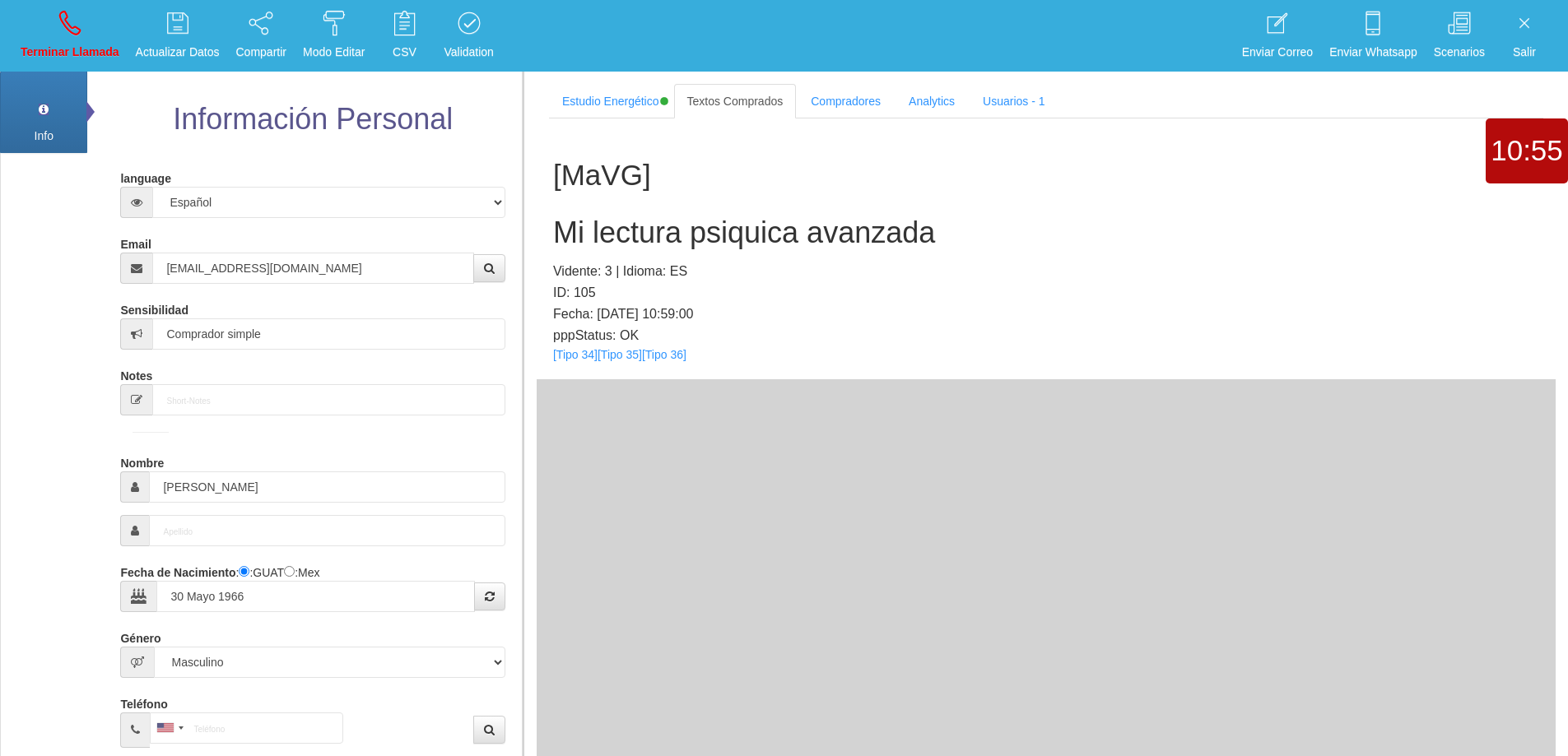
select select "1"
click at [71, 30] on icon at bounding box center [70, 23] width 21 height 26
select select "0"
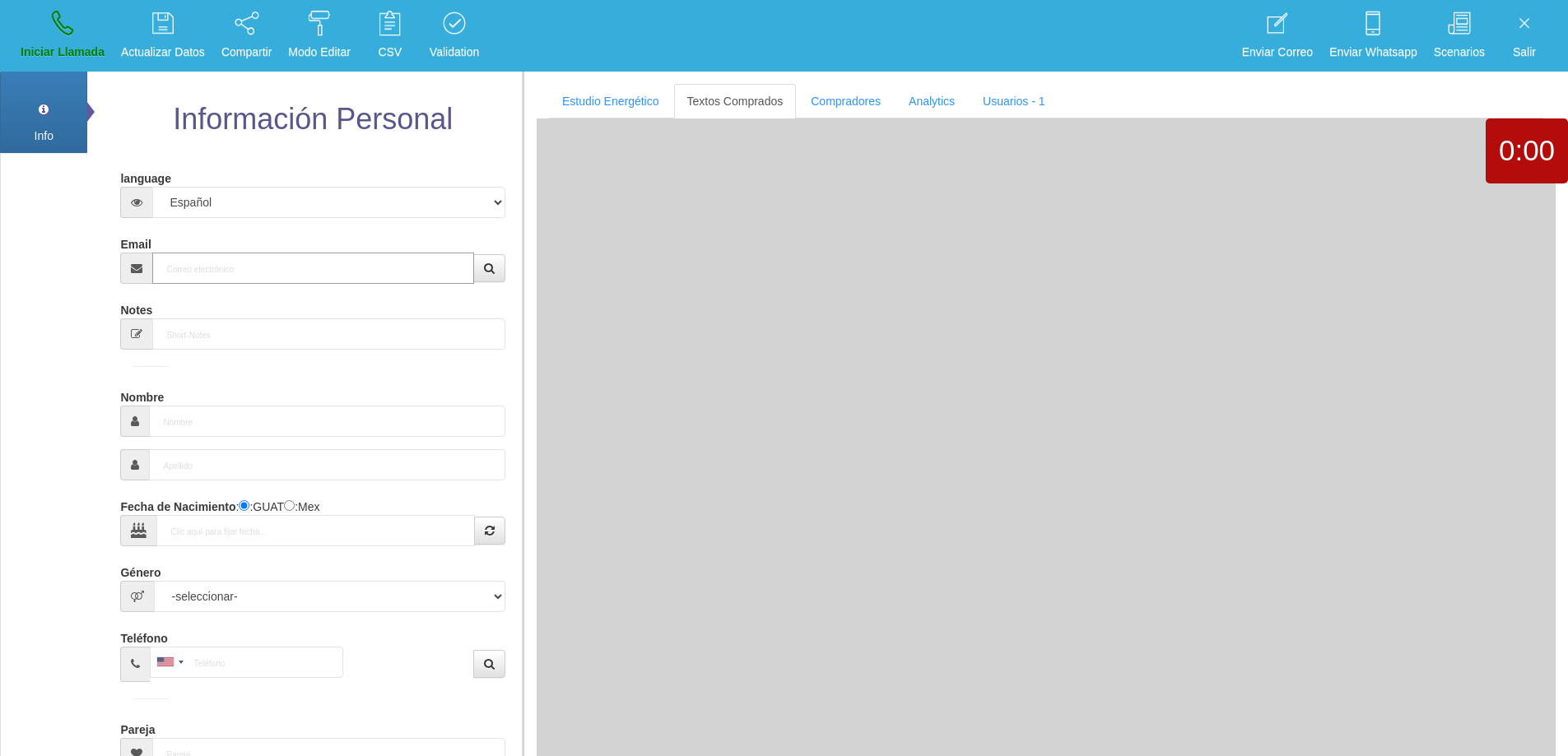
click at [259, 274] on input "Email" at bounding box center [313, 268] width 321 height 32
paste input "[EMAIL_ADDRESS][DOMAIN_NAME]"
type input "[EMAIL_ADDRESS][DOMAIN_NAME]"
type input "[DATE]"
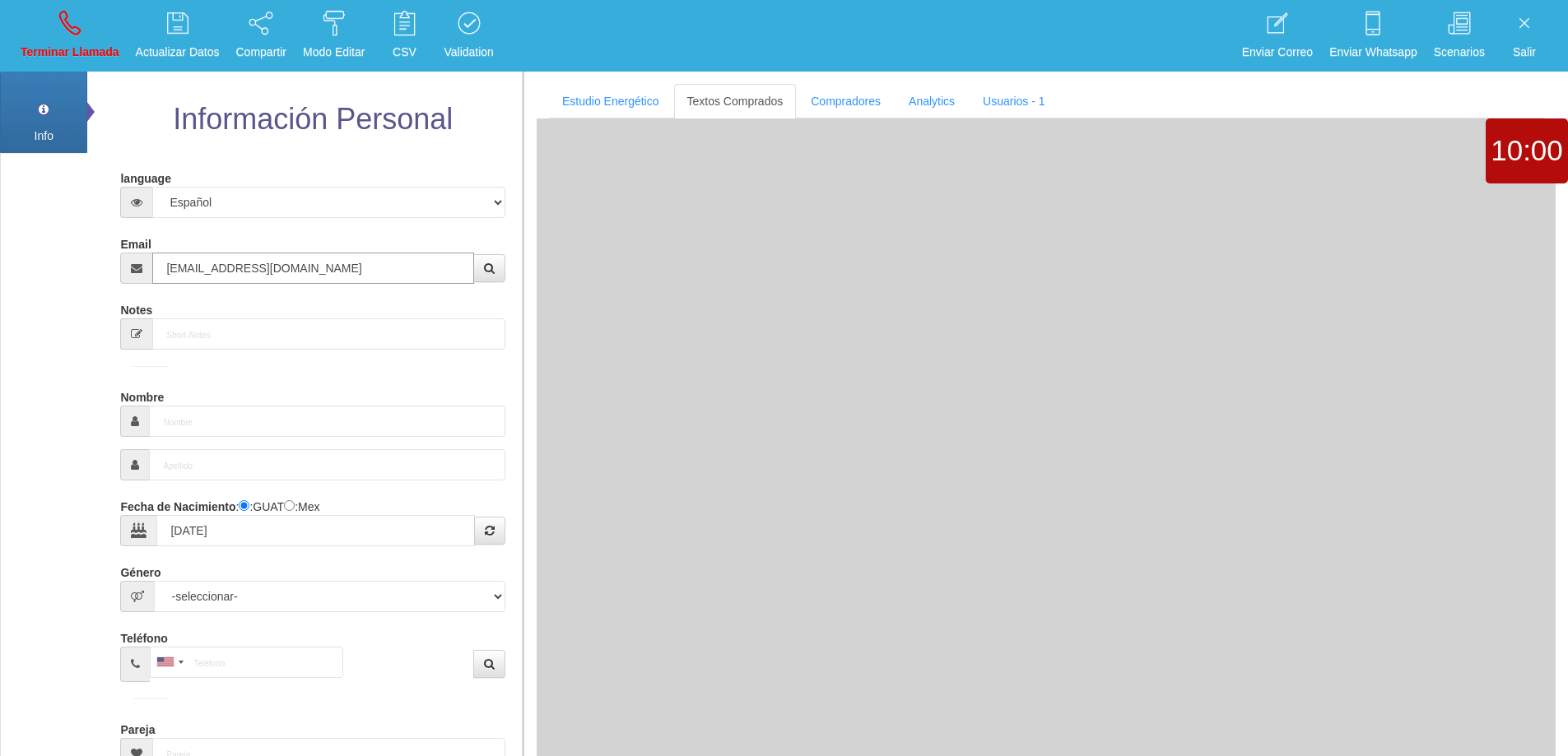
type input "[PERSON_NAME]"
select select "2"
type input "[EMAIL_ADDRESS][DOMAIN_NAME]"
